Goal: Entertainment & Leisure: Consume media (video, audio)

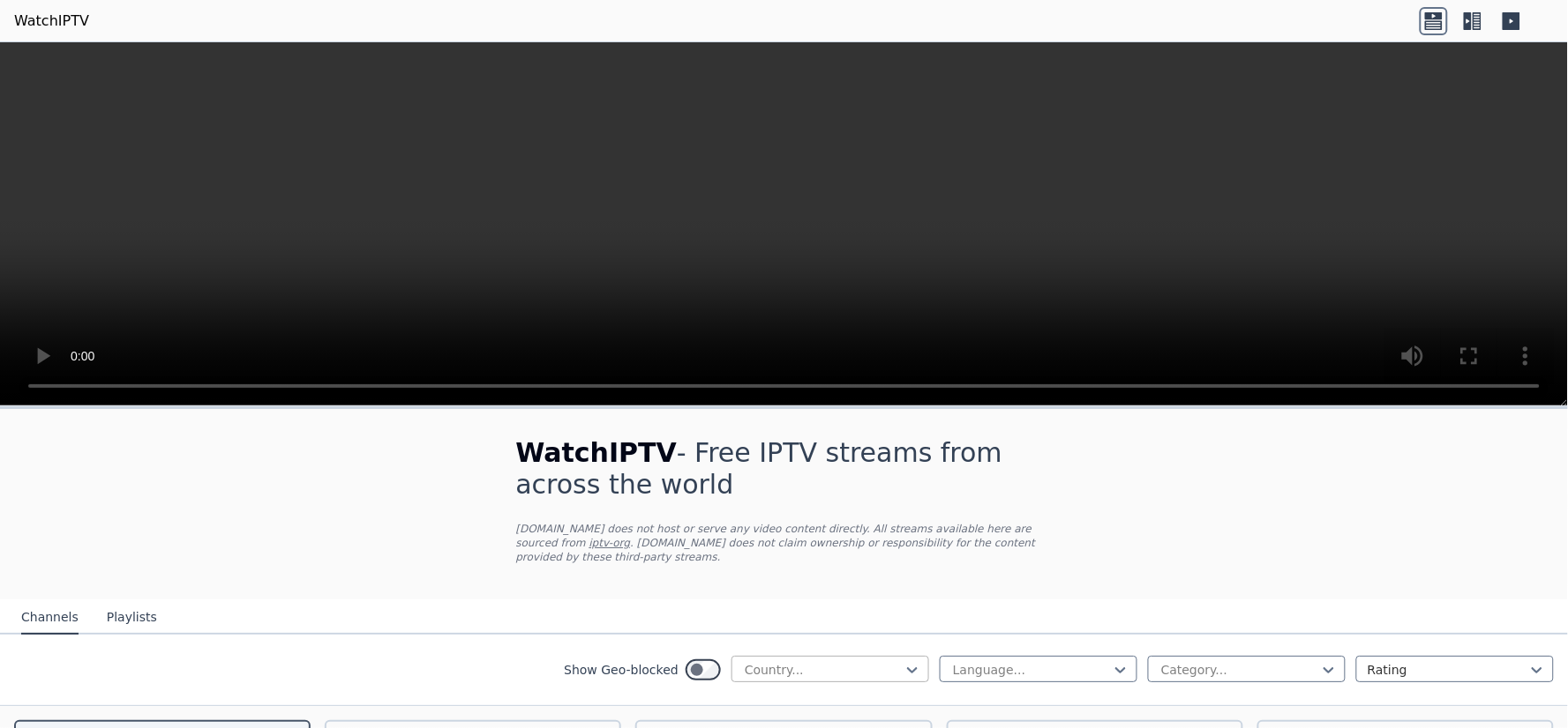
click at [847, 661] on div at bounding box center [822, 670] width 160 height 18
type input "***"
click at [806, 693] on div "[GEOGRAPHIC_DATA]" at bounding box center [830, 708] width 197 height 32
click at [965, 661] on div at bounding box center [1031, 670] width 160 height 18
type input "***"
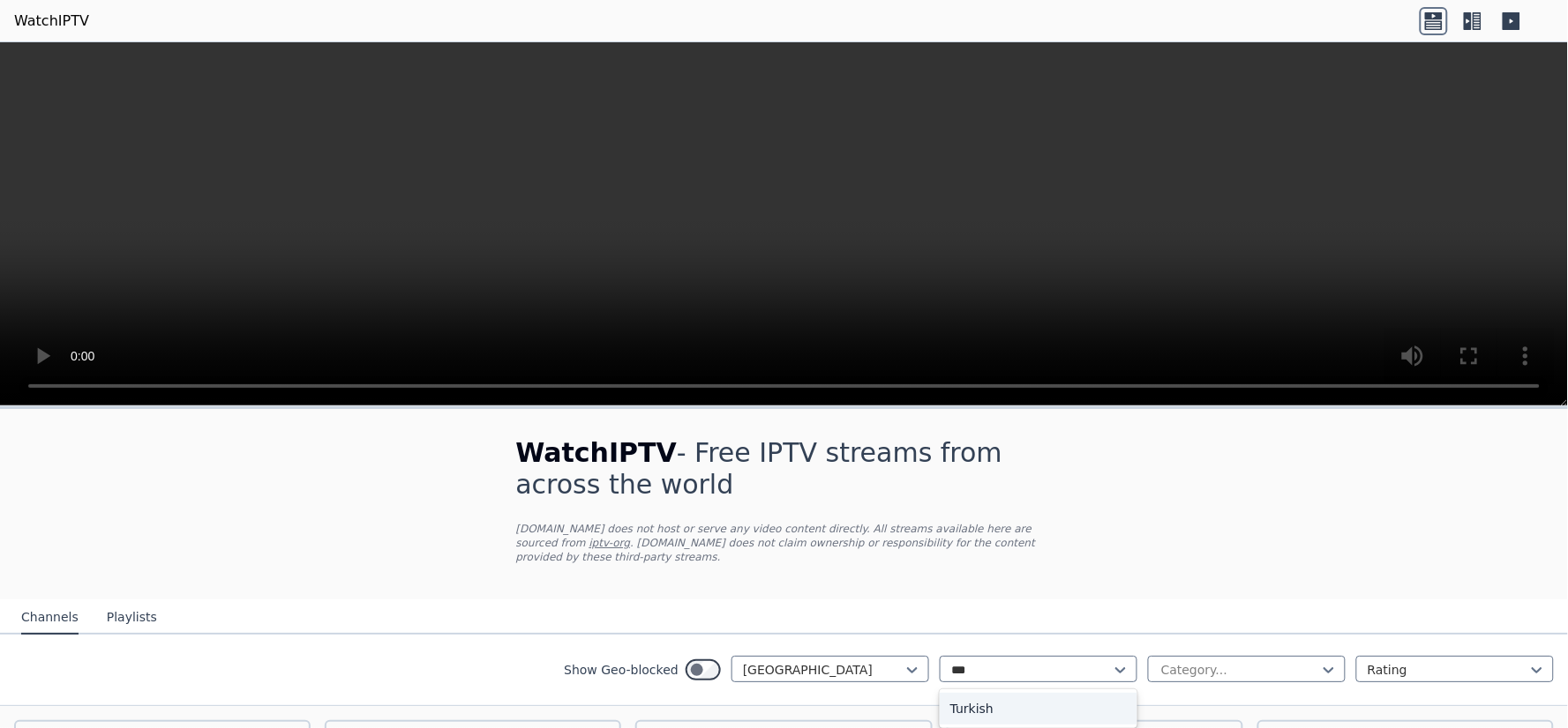
click at [977, 693] on div "Turkish" at bounding box center [1038, 708] width 197 height 32
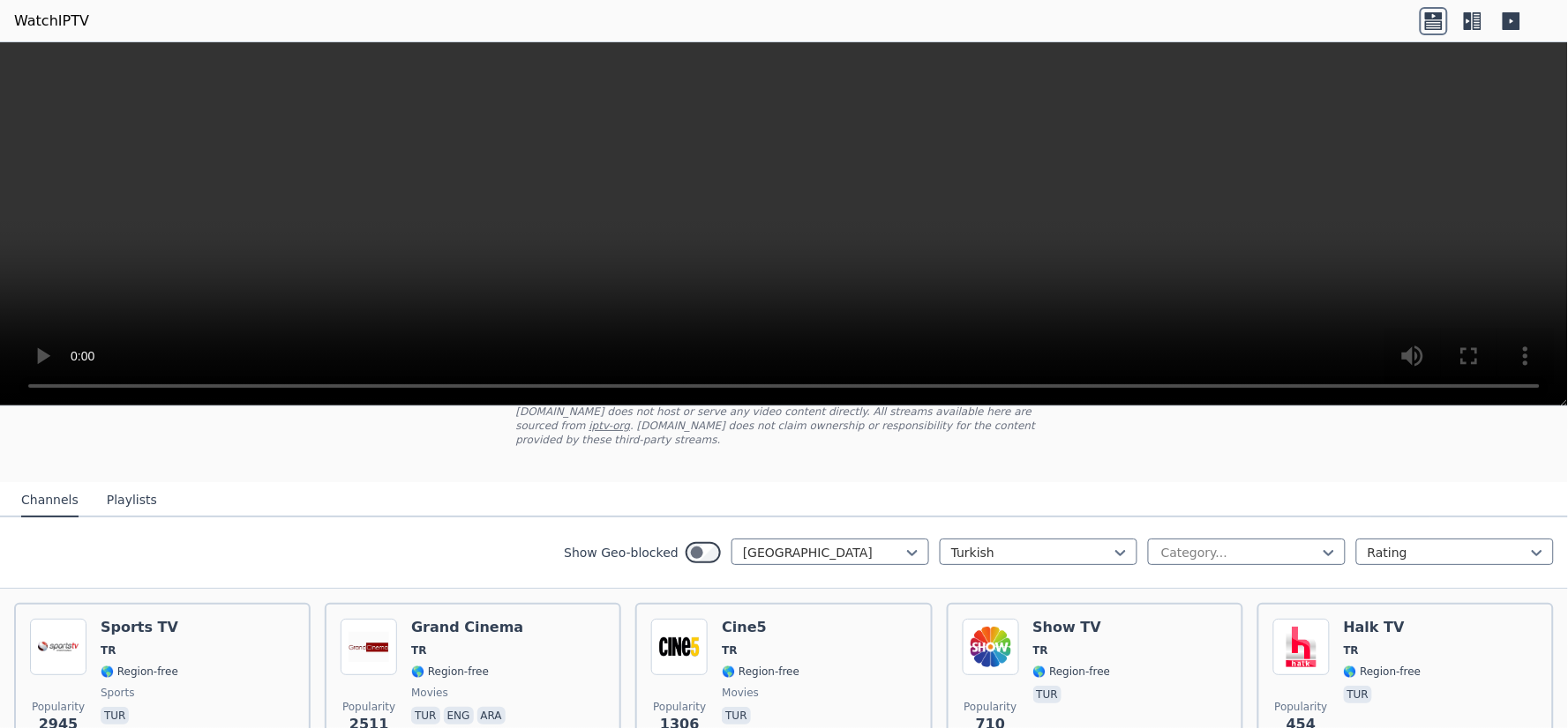
scroll to position [234, 0]
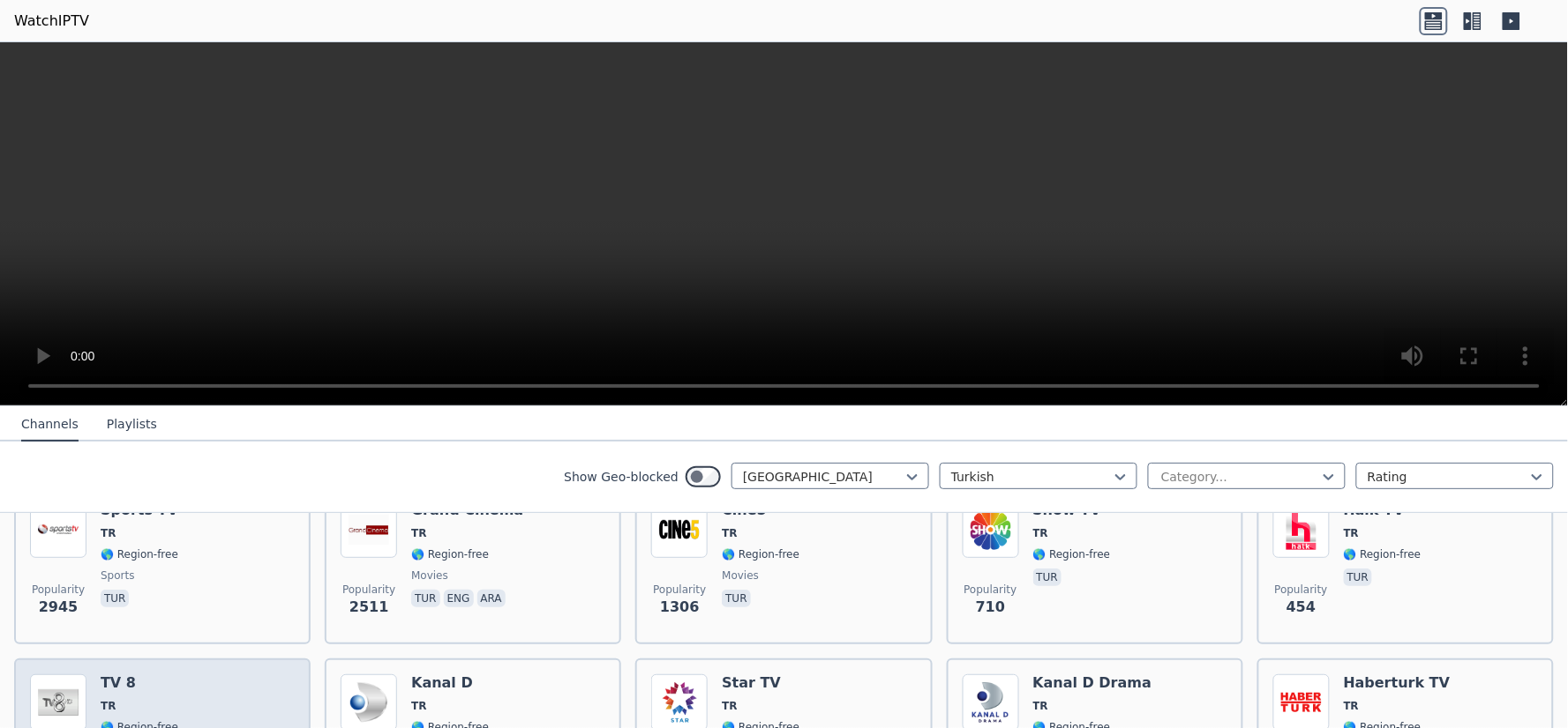
click at [109, 694] on div "TV 8 TR 🌎 Region-free tur" at bounding box center [139, 738] width 78 height 127
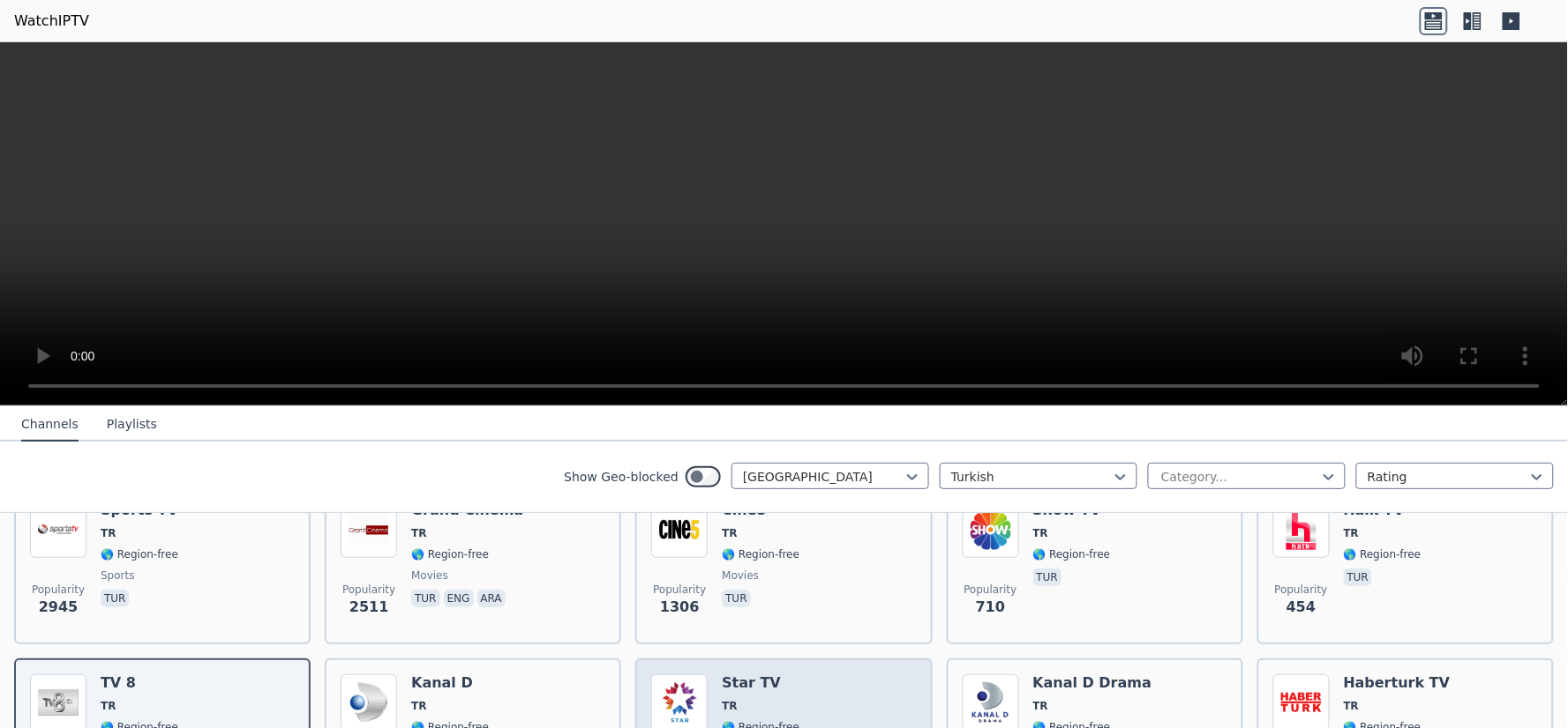
click at [769, 675] on h6 "Star TV" at bounding box center [761, 684] width 78 height 18
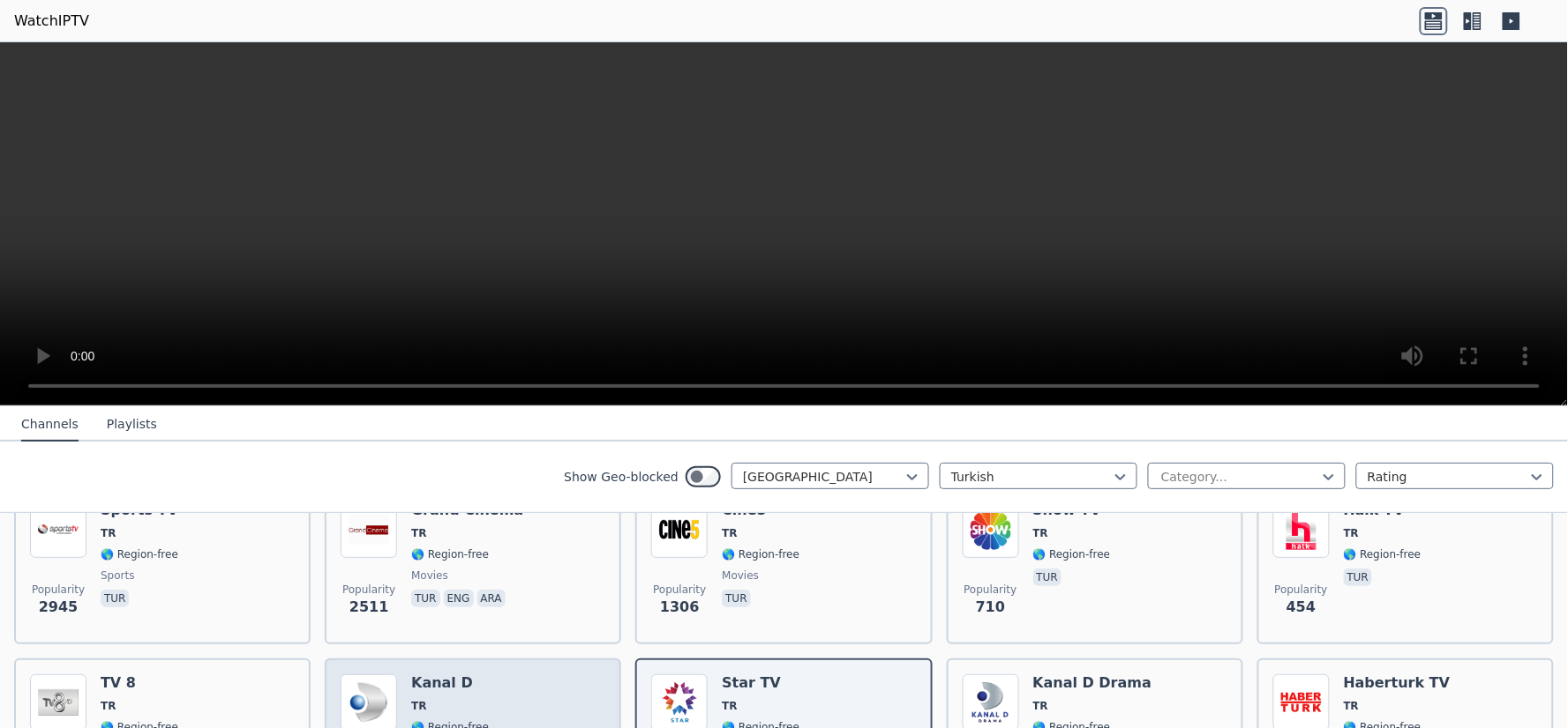
click at [527, 675] on div "Popularity 321 Kanal D TR 🌎 Region-free tur" at bounding box center [472, 738] width 265 height 127
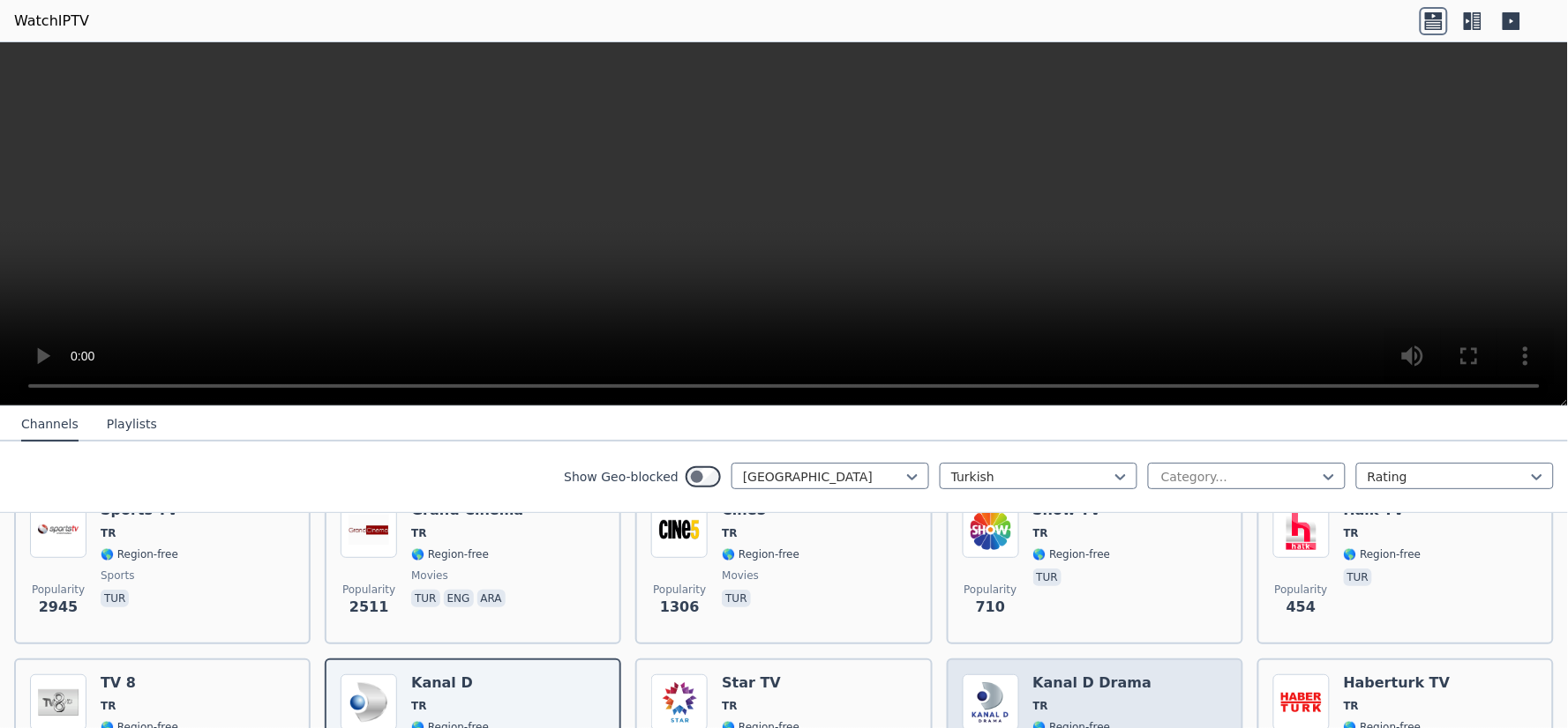
click at [1079, 675] on h6 "Kanal D Drama" at bounding box center [1093, 684] width 119 height 18
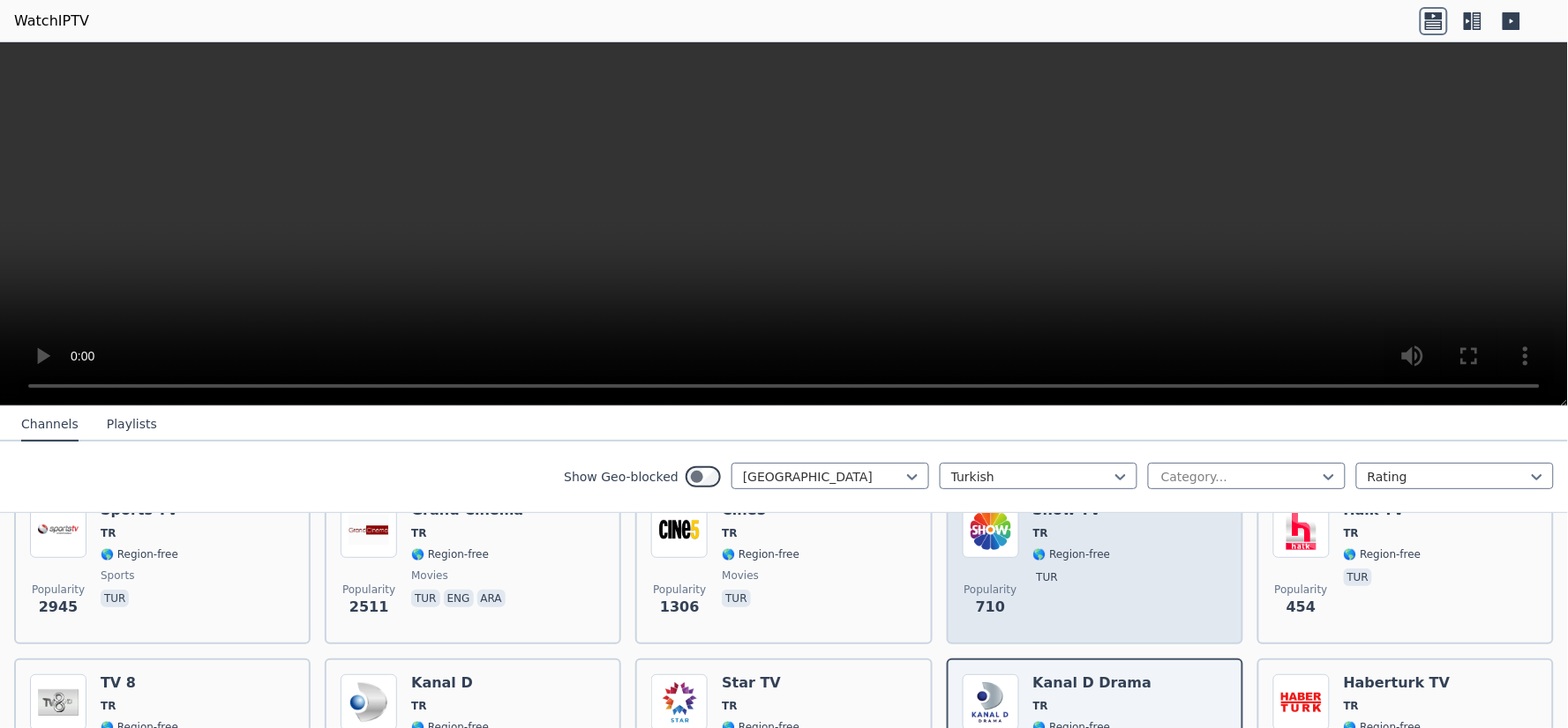
click at [1080, 548] on span "🌎 Region-free" at bounding box center [1072, 555] width 78 height 14
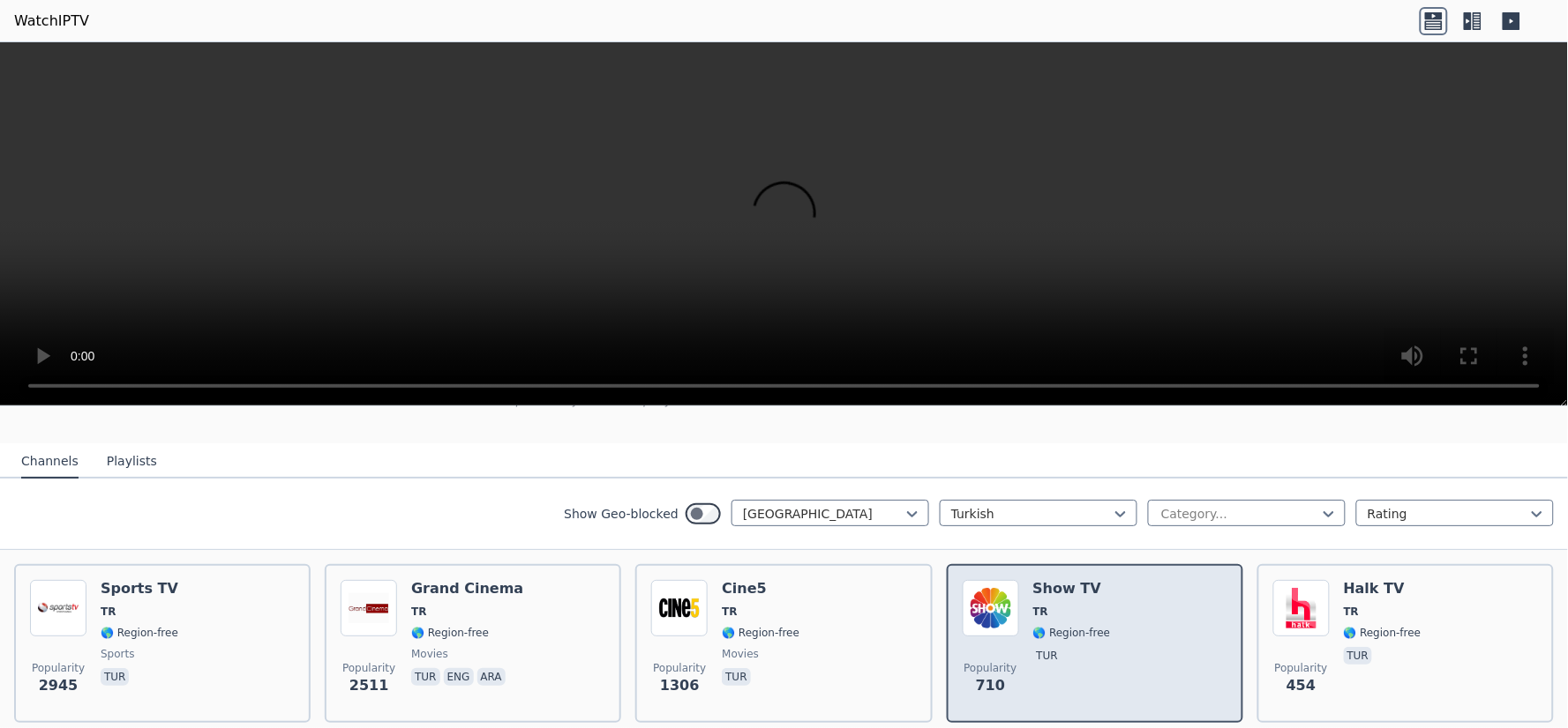
scroll to position [118, 0]
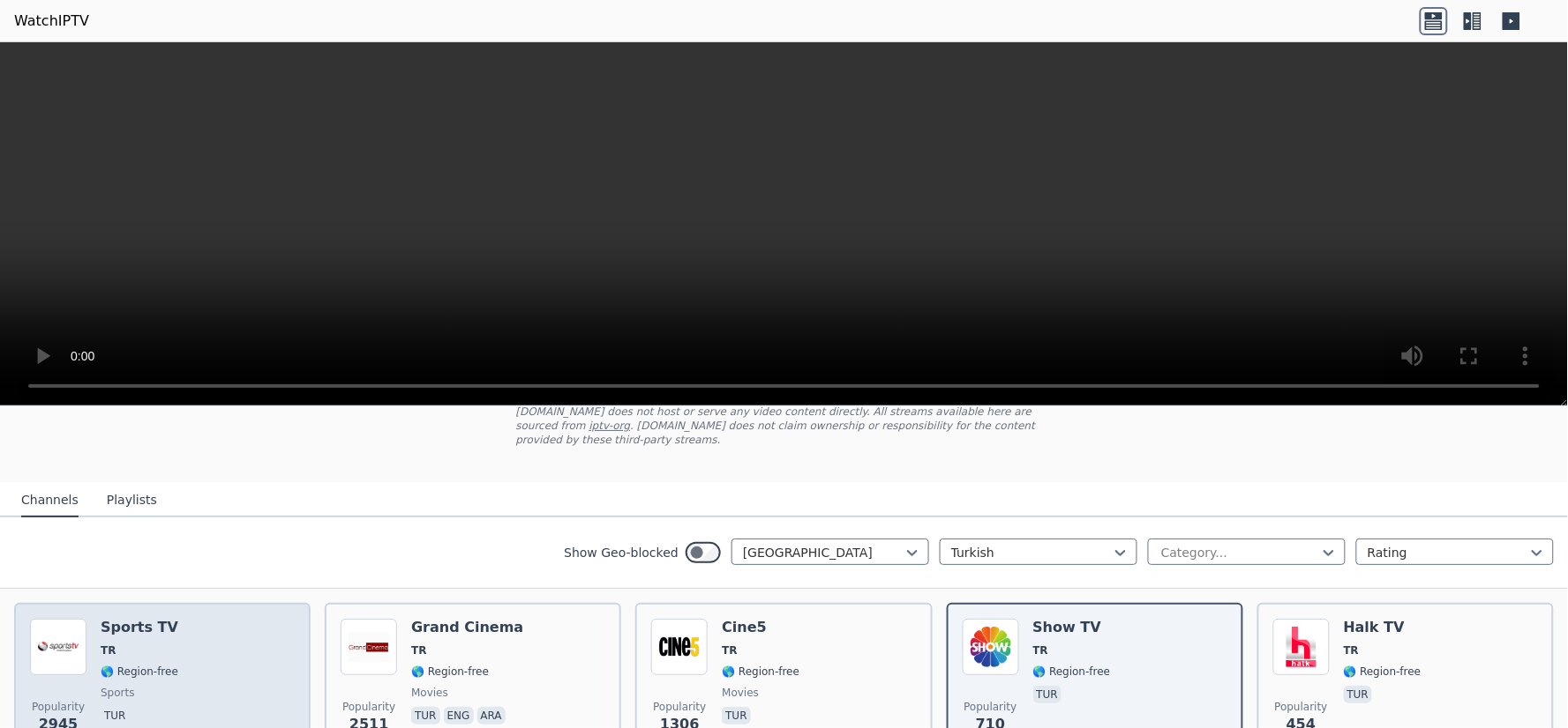
click at [214, 627] on div "Popularity 2945 Sports TV TR 🌎 Region-free sports tur" at bounding box center [162, 682] width 265 height 127
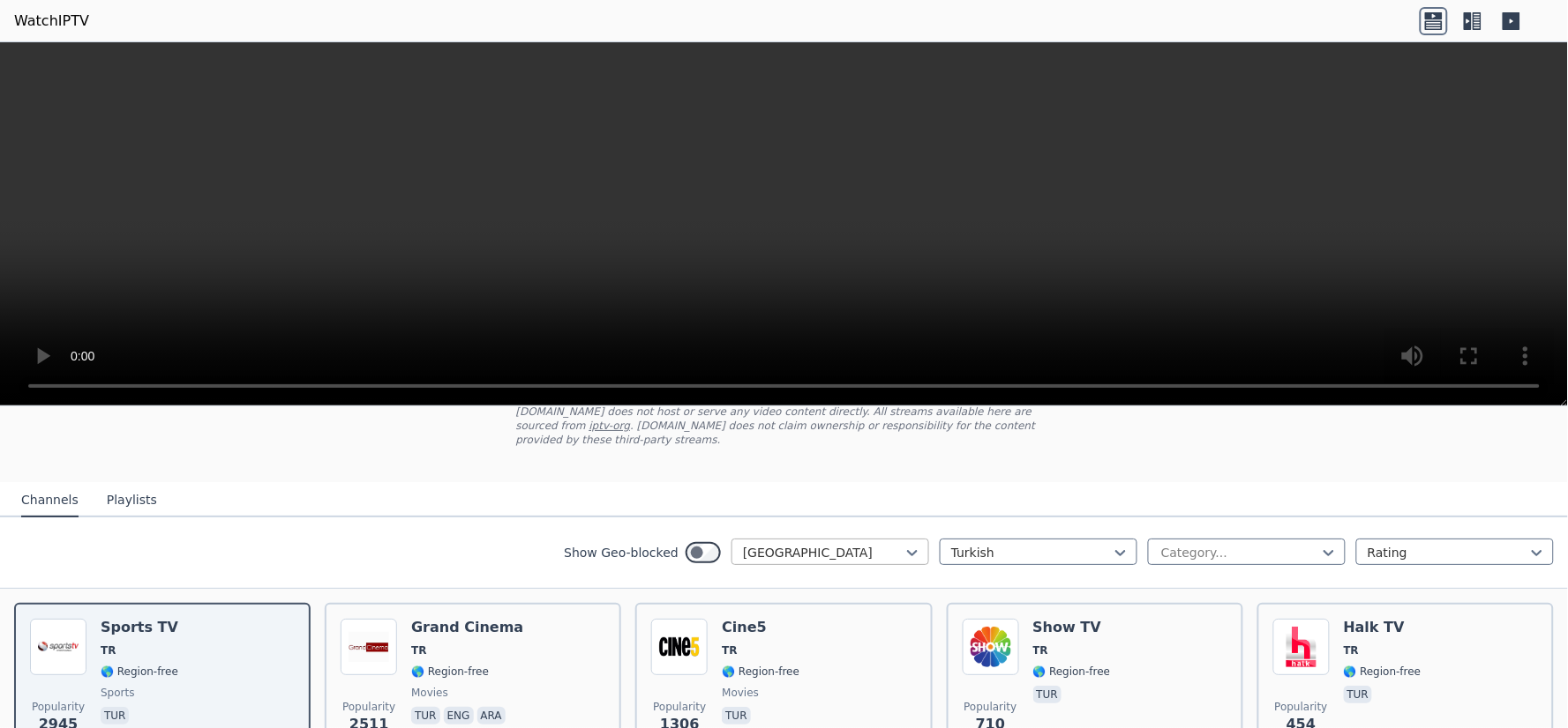
click at [841, 544] on div at bounding box center [822, 553] width 160 height 18
type input "**"
click at [839, 576] on div "[GEOGRAPHIC_DATA]" at bounding box center [830, 591] width 197 height 32
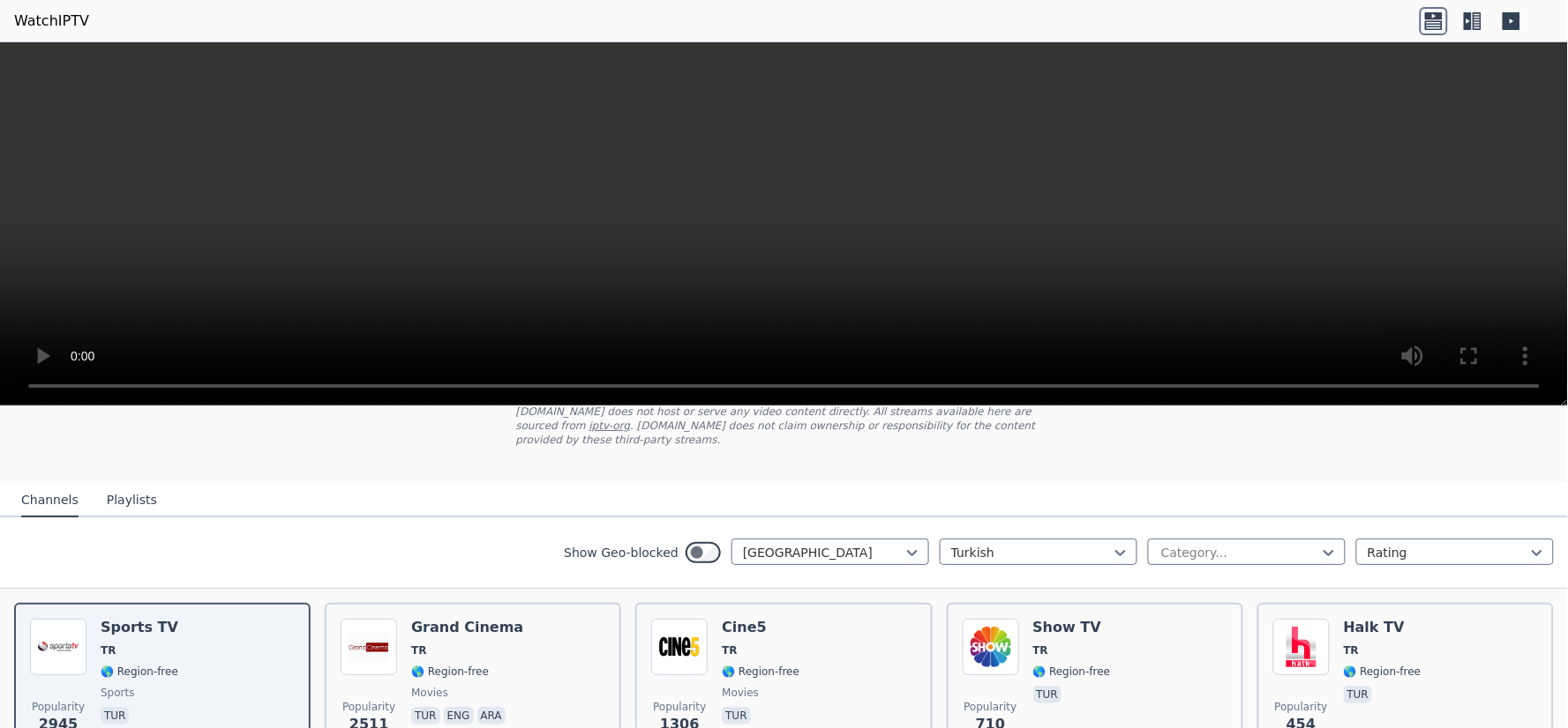
scroll to position [49, 0]
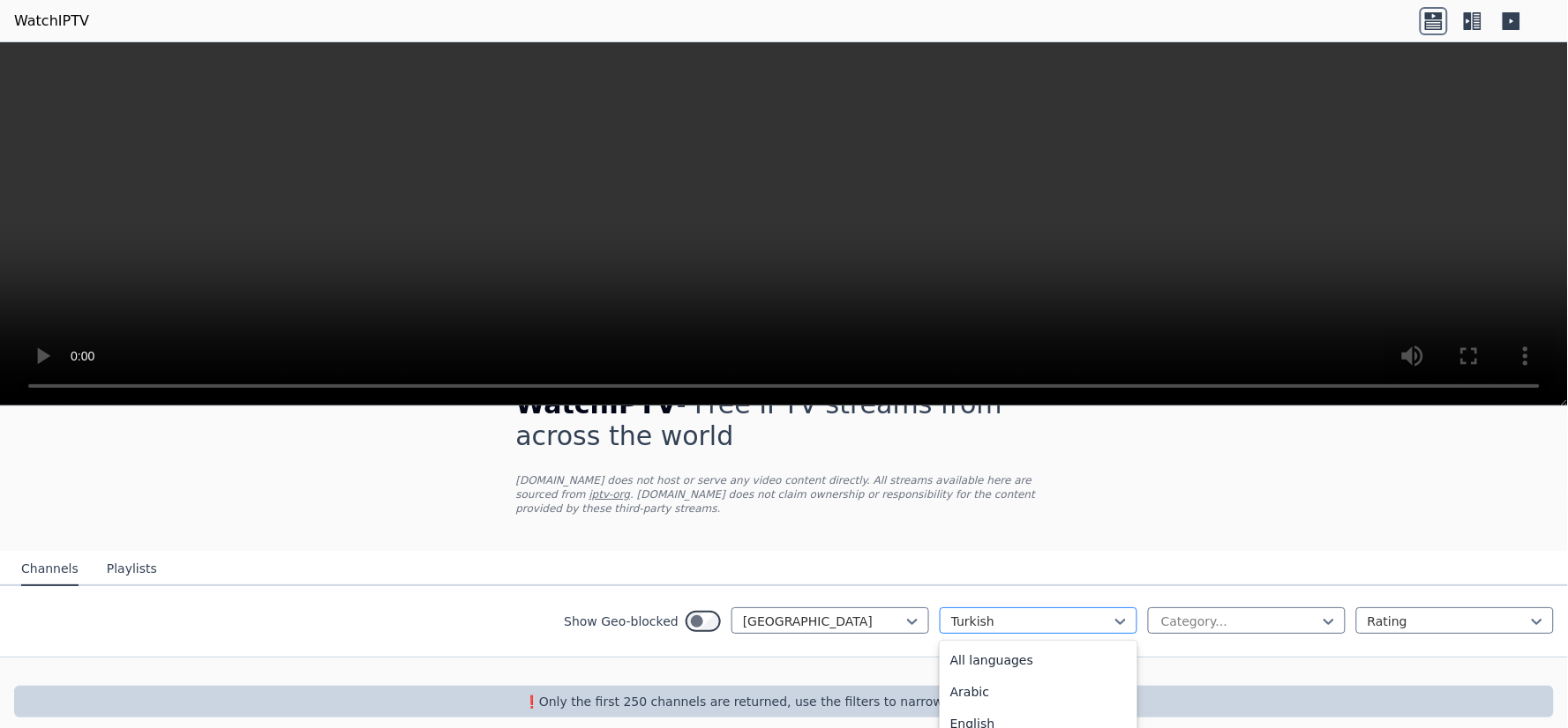
click at [1008, 613] on div at bounding box center [1031, 622] width 160 height 18
type input "**"
click at [993, 645] on div "Spanish" at bounding box center [1038, 660] width 197 height 32
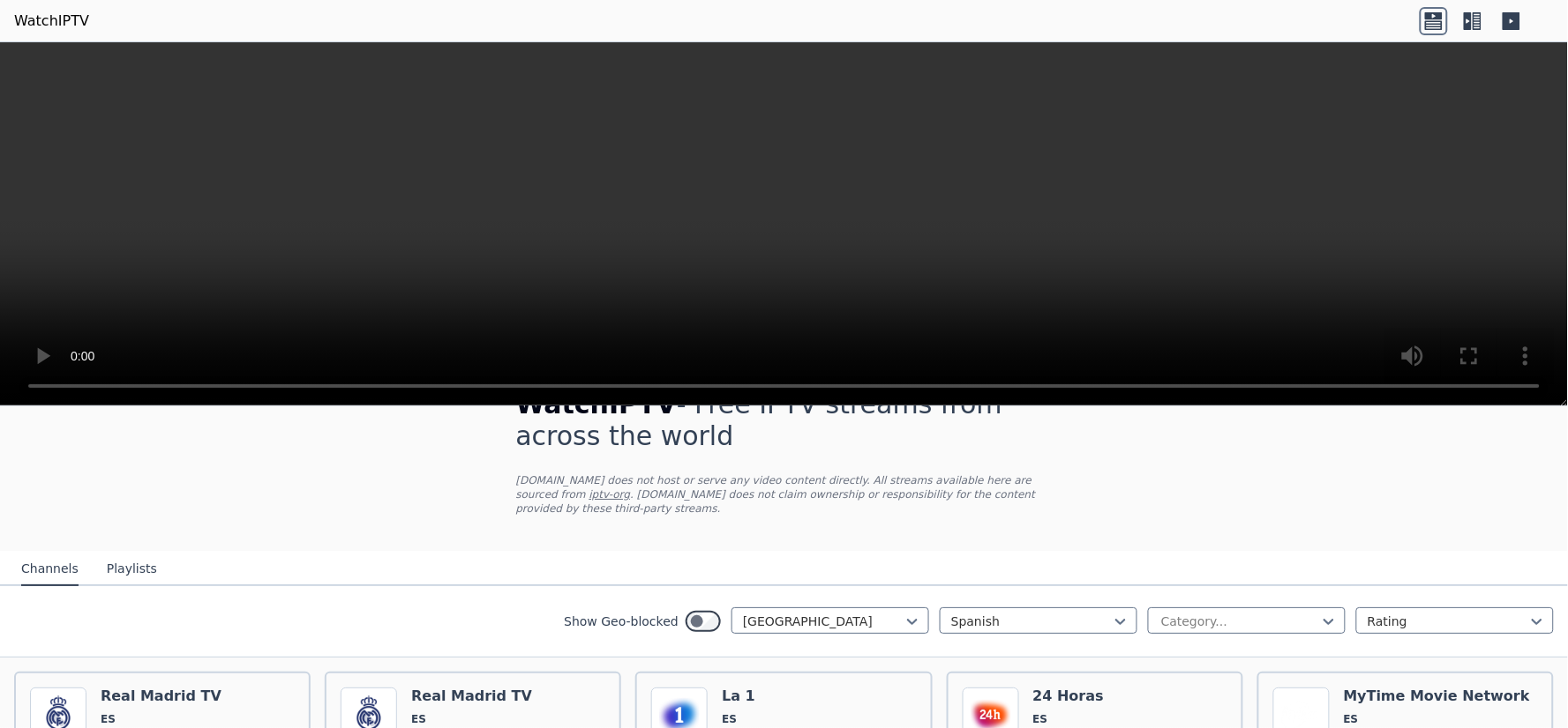
scroll to position [165, 0]
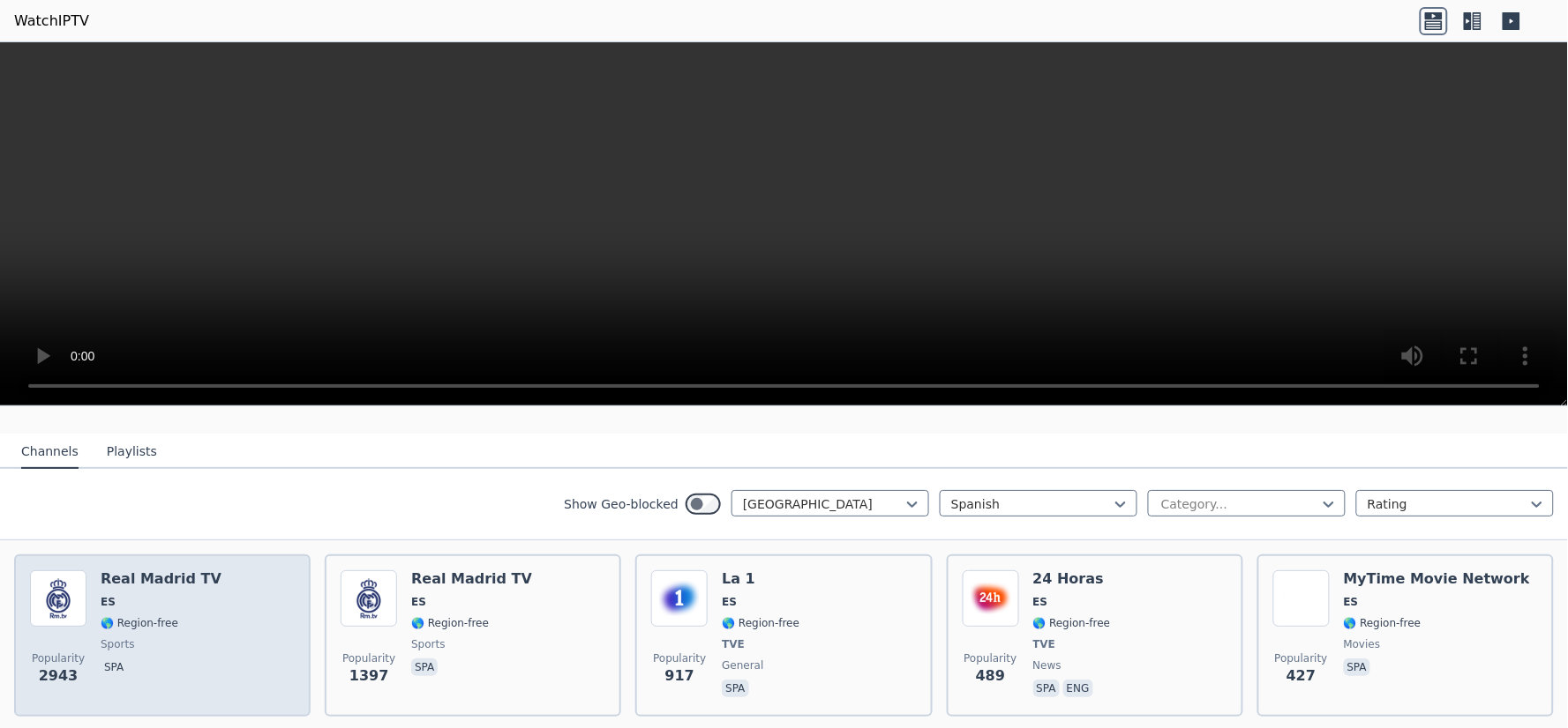
click at [214, 577] on div "Popularity 2943 Real Madrid TV ES 🌎 Region-free sports spa" at bounding box center [162, 636] width 265 height 130
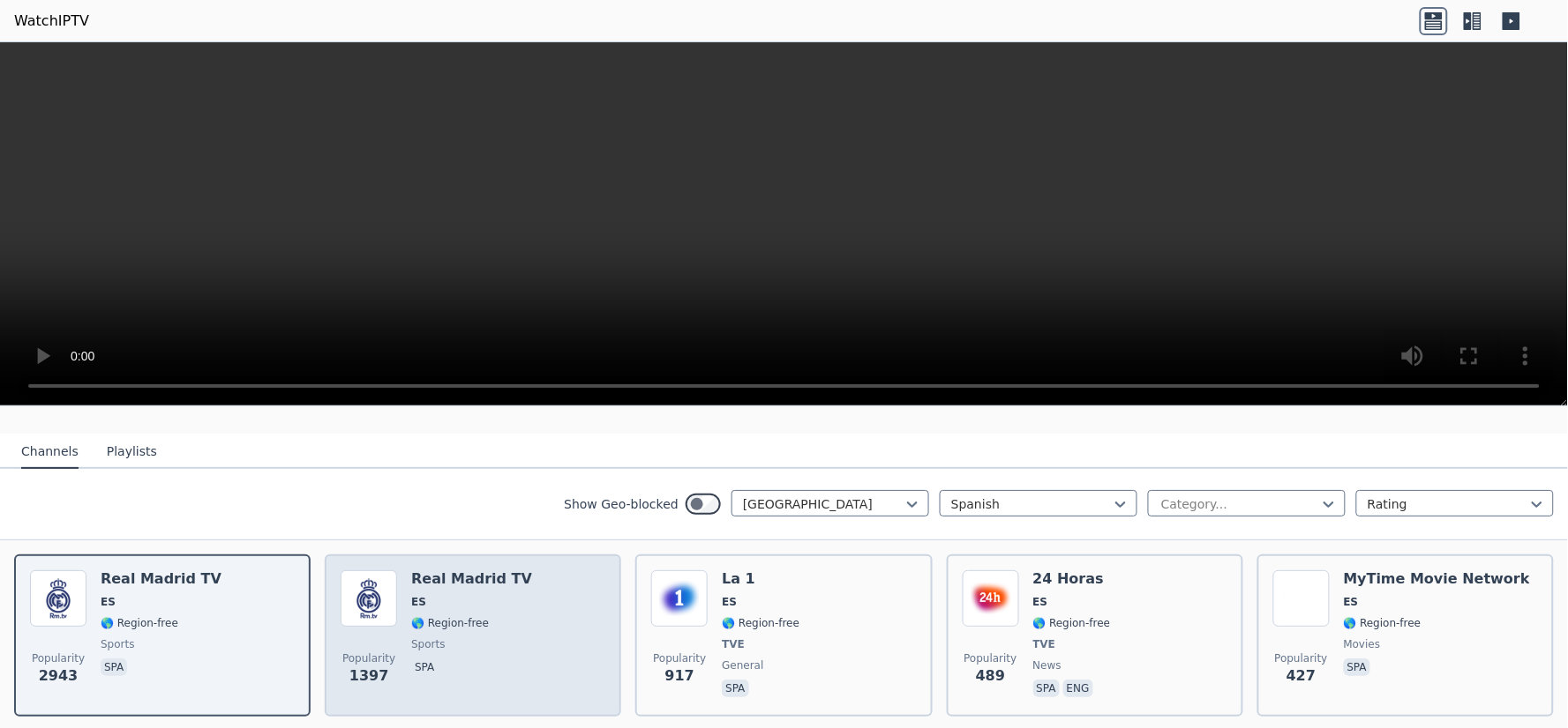
click at [480, 617] on span "🌎 Region-free" at bounding box center [471, 624] width 121 height 14
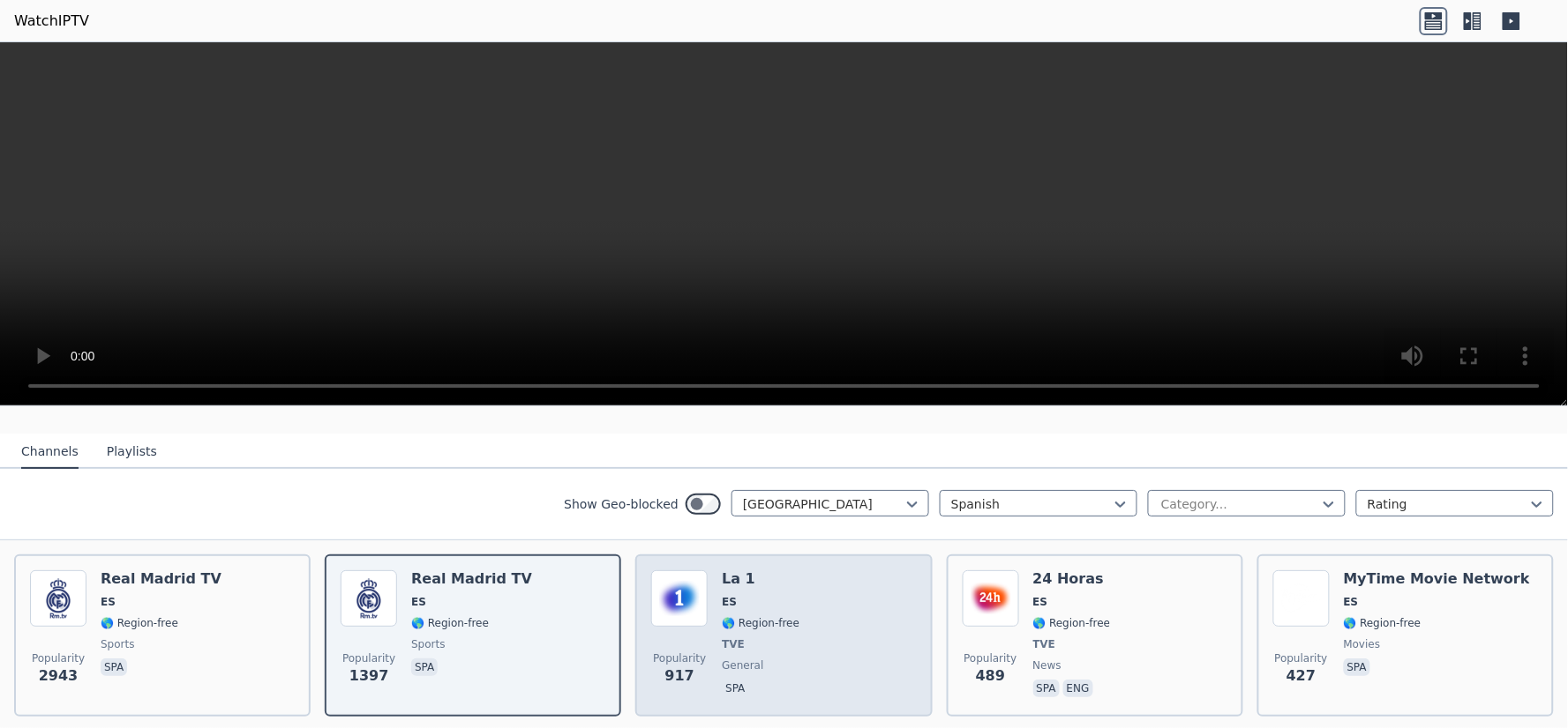
click at [778, 617] on span "🌎 Region-free" at bounding box center [761, 624] width 78 height 14
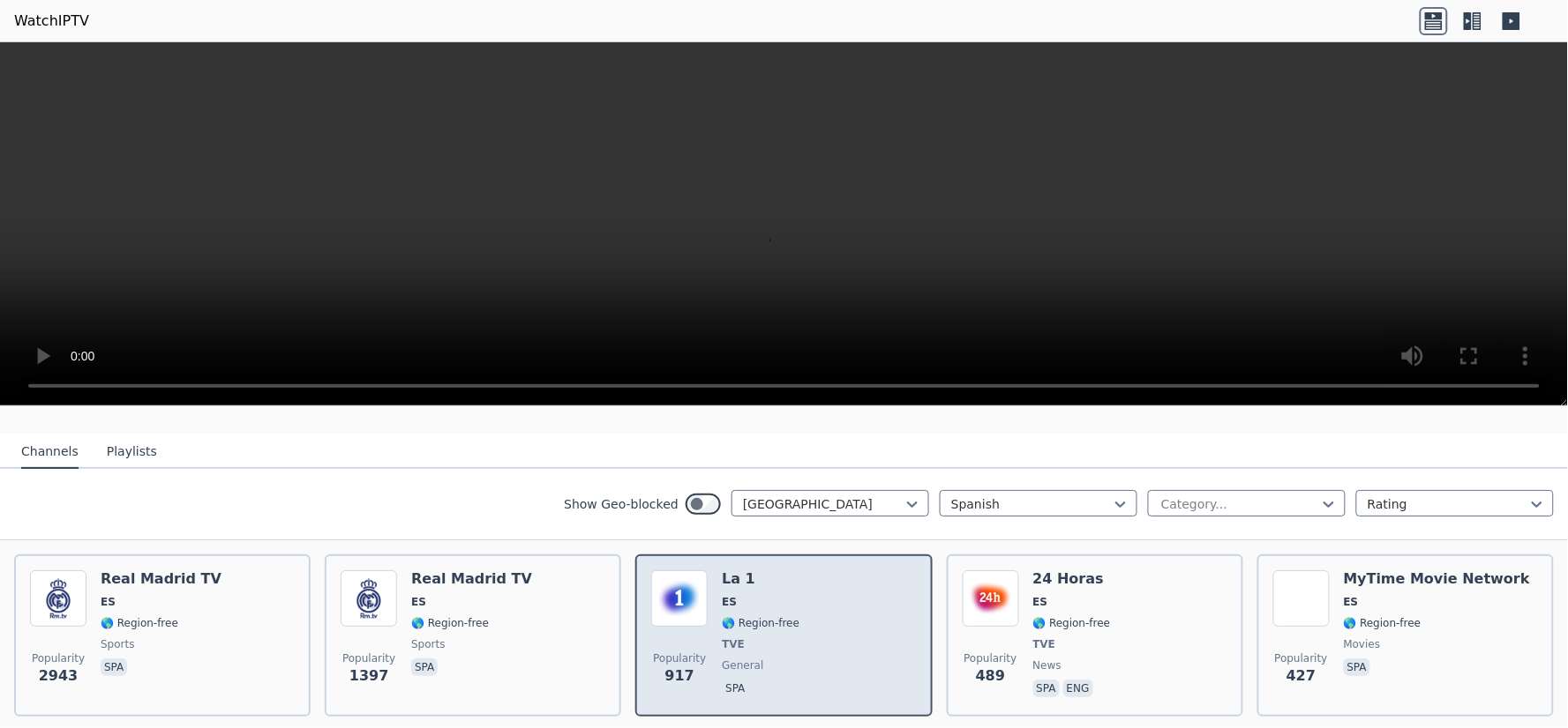
scroll to position [518, 0]
